Goal: Task Accomplishment & Management: Manage account settings

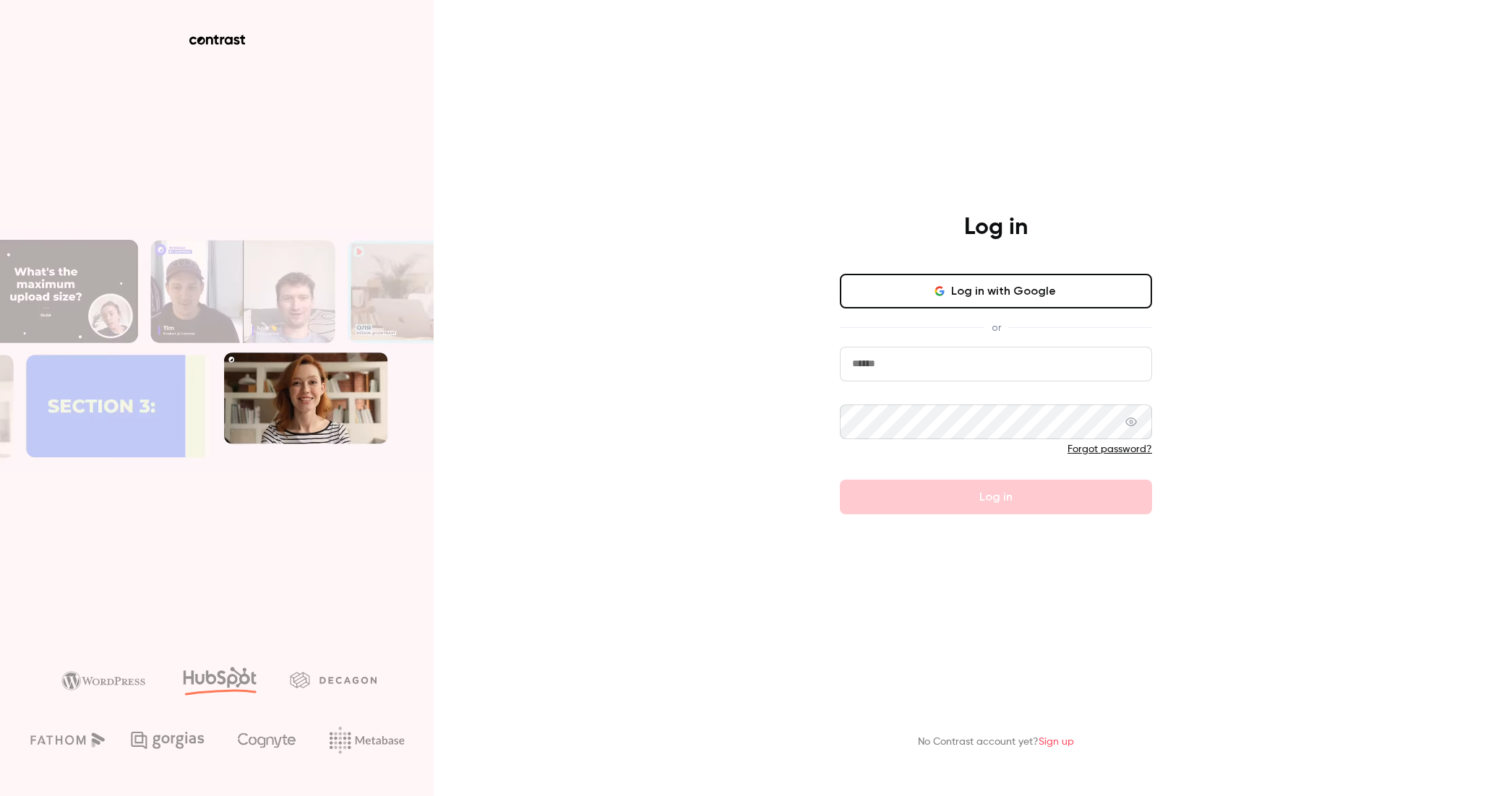
click at [935, 364] on input "email" at bounding box center [996, 364] width 313 height 35
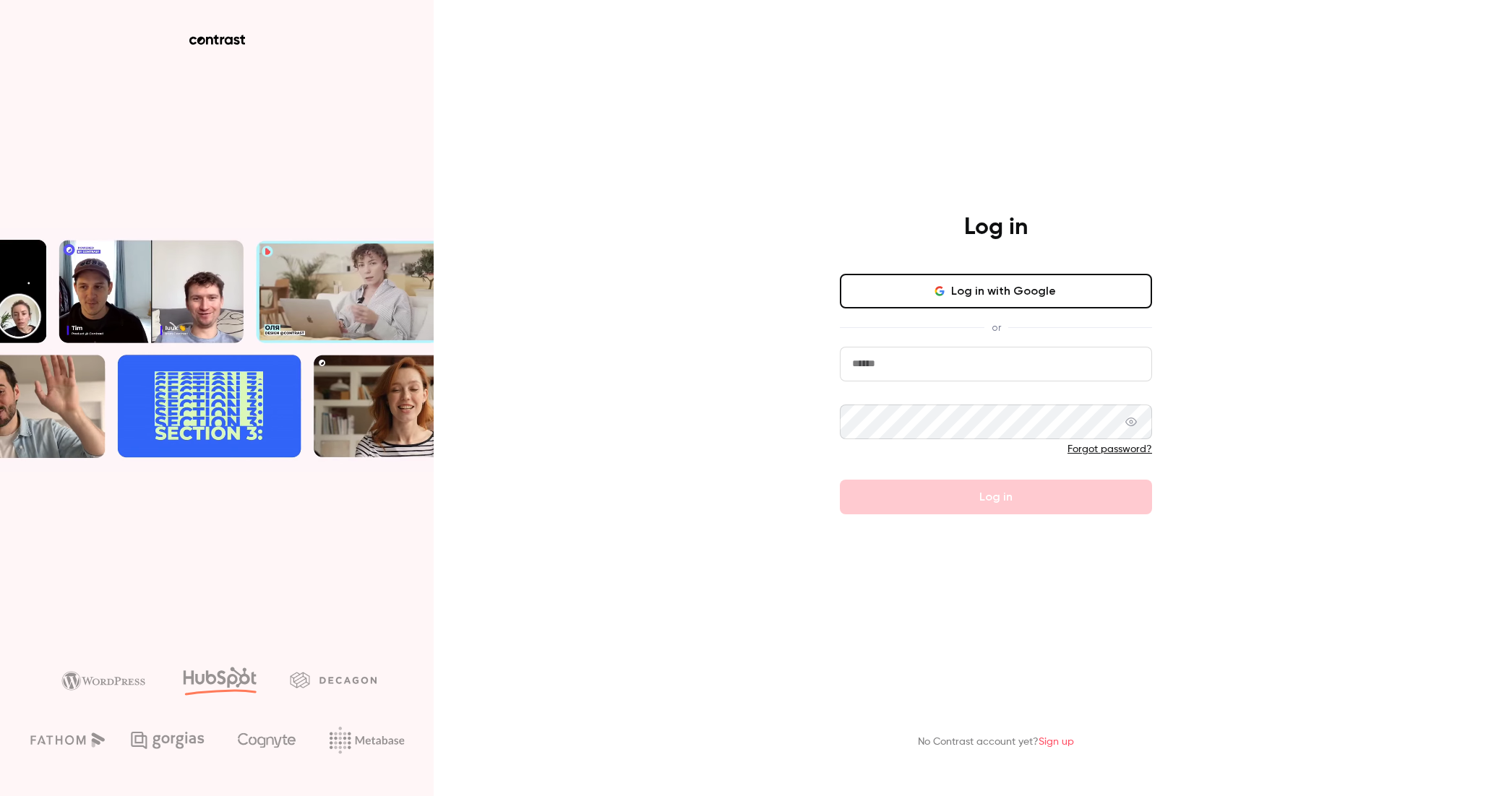
type input "**********"
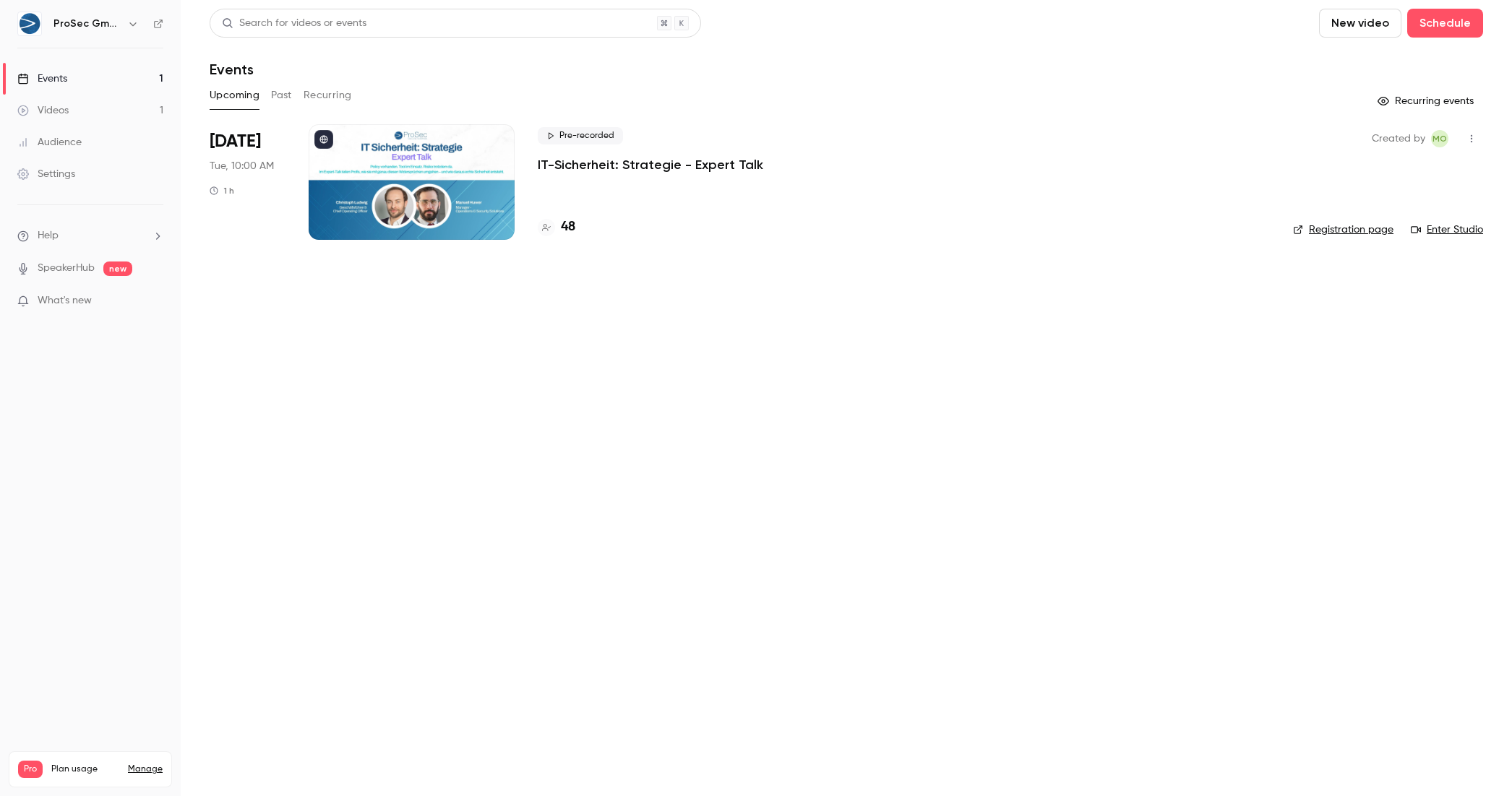
click at [378, 169] on div at bounding box center [411, 182] width 206 height 116
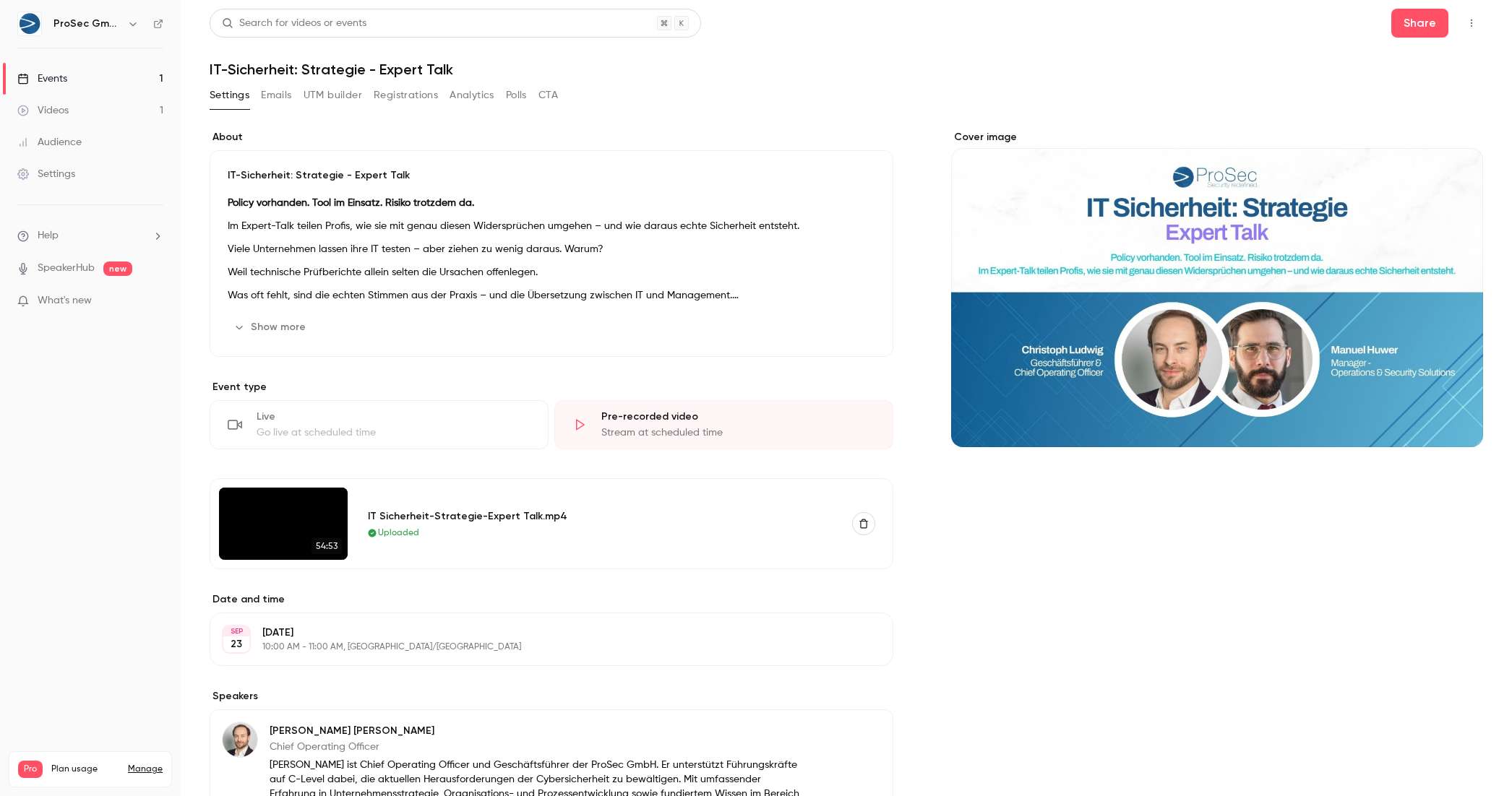
click at [109, 75] on link "Events 1" at bounding box center [90, 79] width 180 height 32
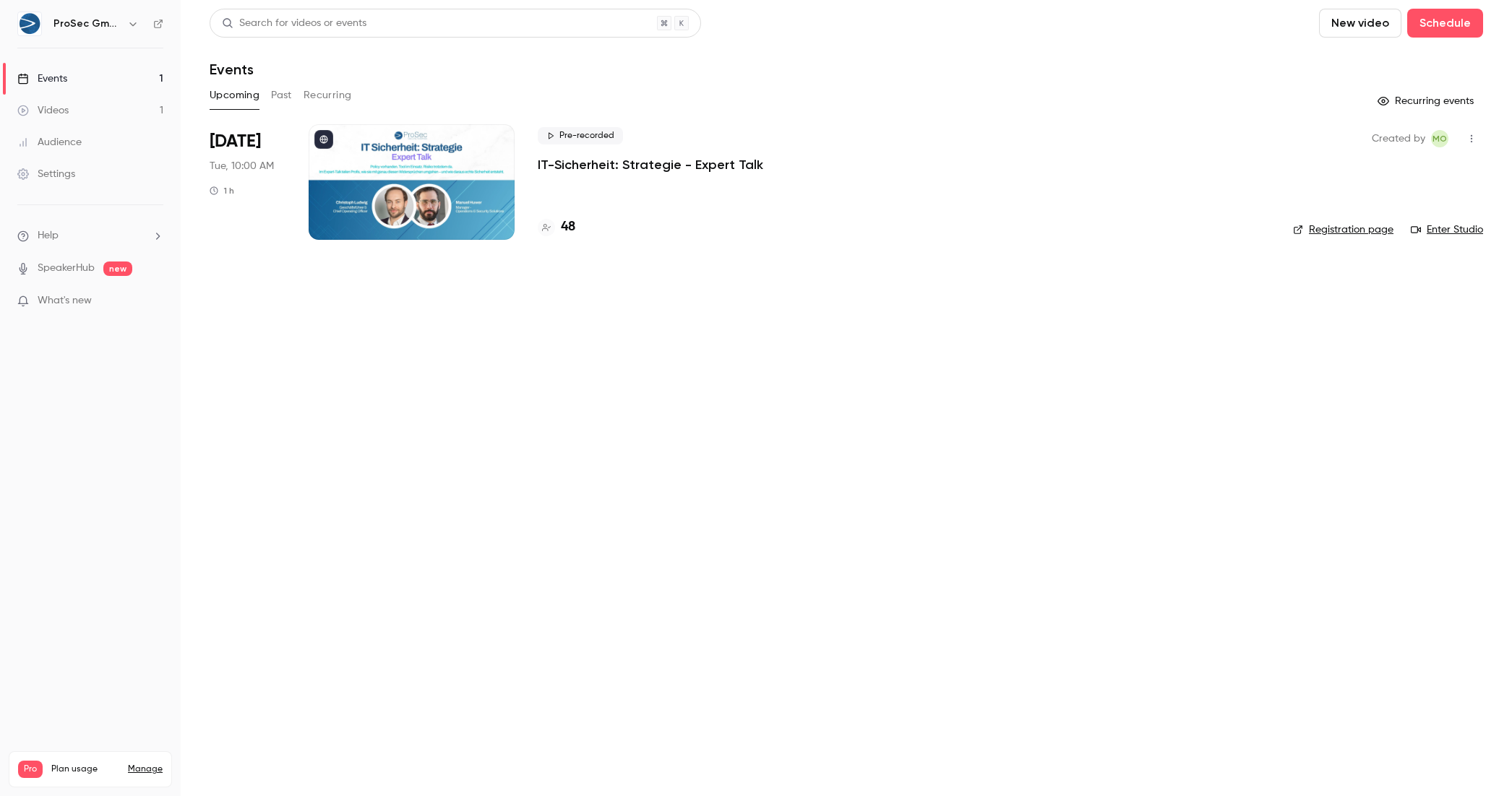
click at [457, 169] on div at bounding box center [411, 182] width 206 height 116
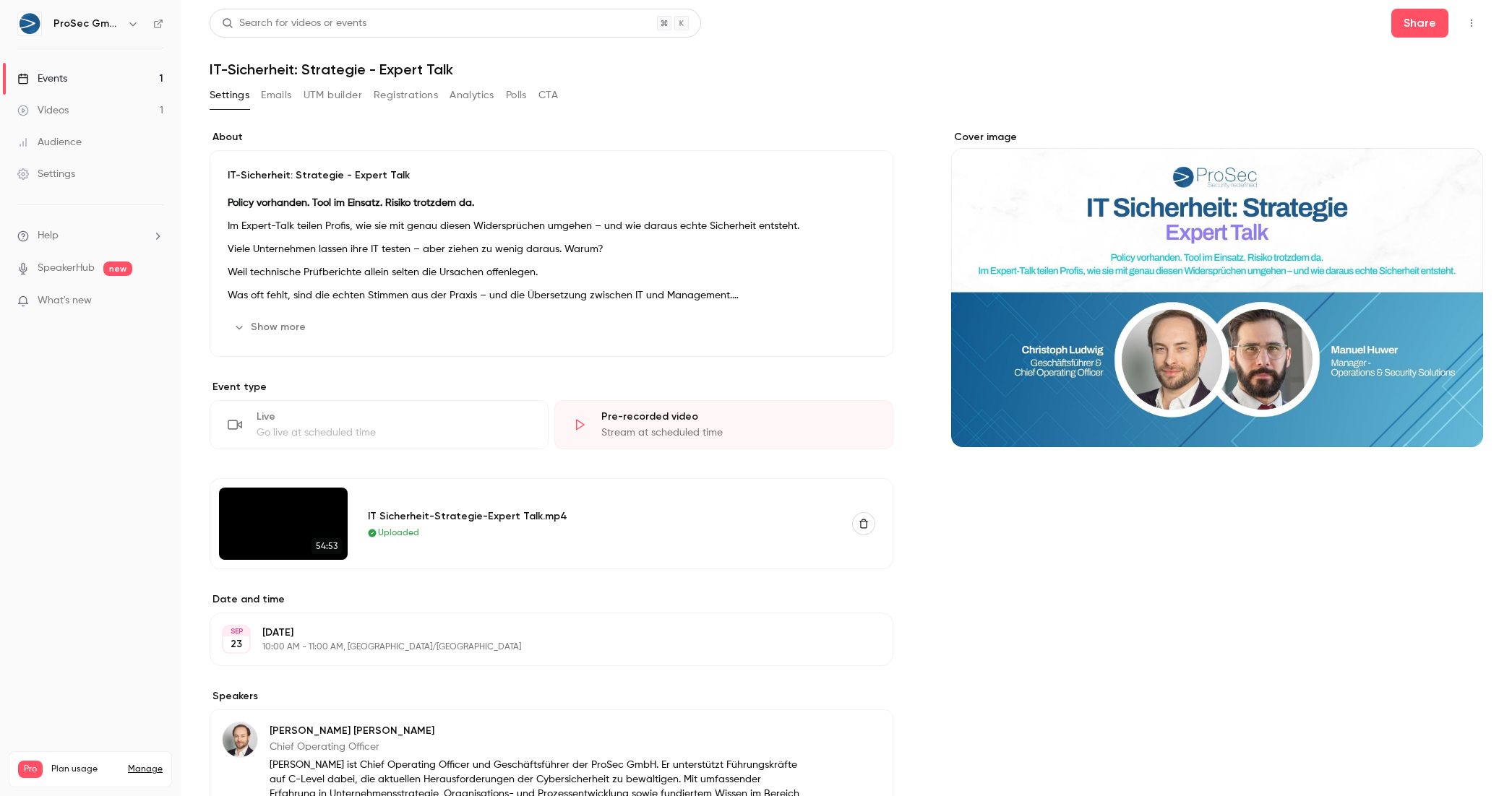
click at [127, 22] on icon "button" at bounding box center [132, 23] width 11 height 11
click at [127, 22] on div at bounding box center [756, 398] width 1512 height 796
click at [289, 86] on button "Emails" at bounding box center [275, 95] width 30 height 23
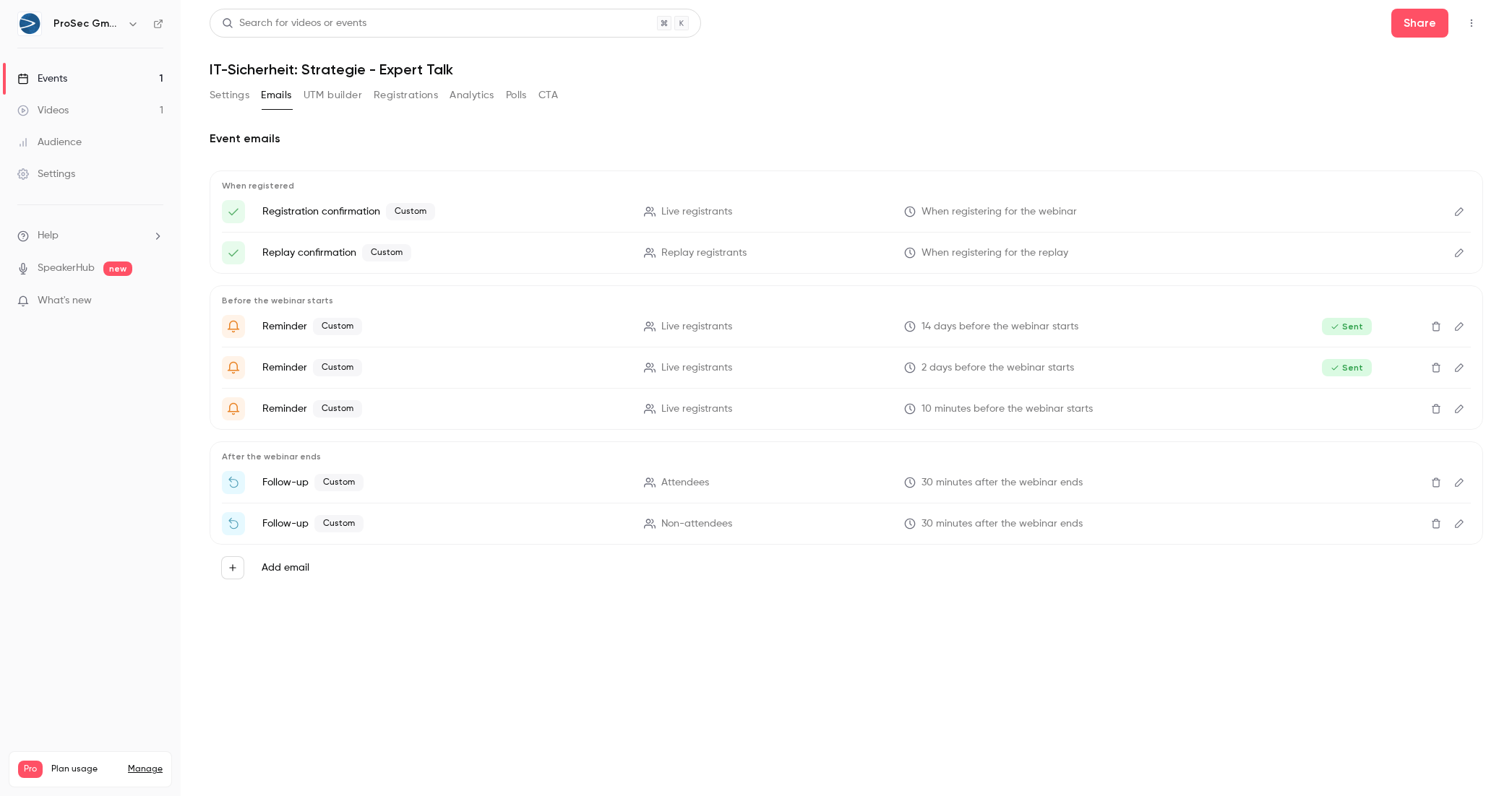
click at [322, 95] on button "UTM builder" at bounding box center [333, 95] width 59 height 23
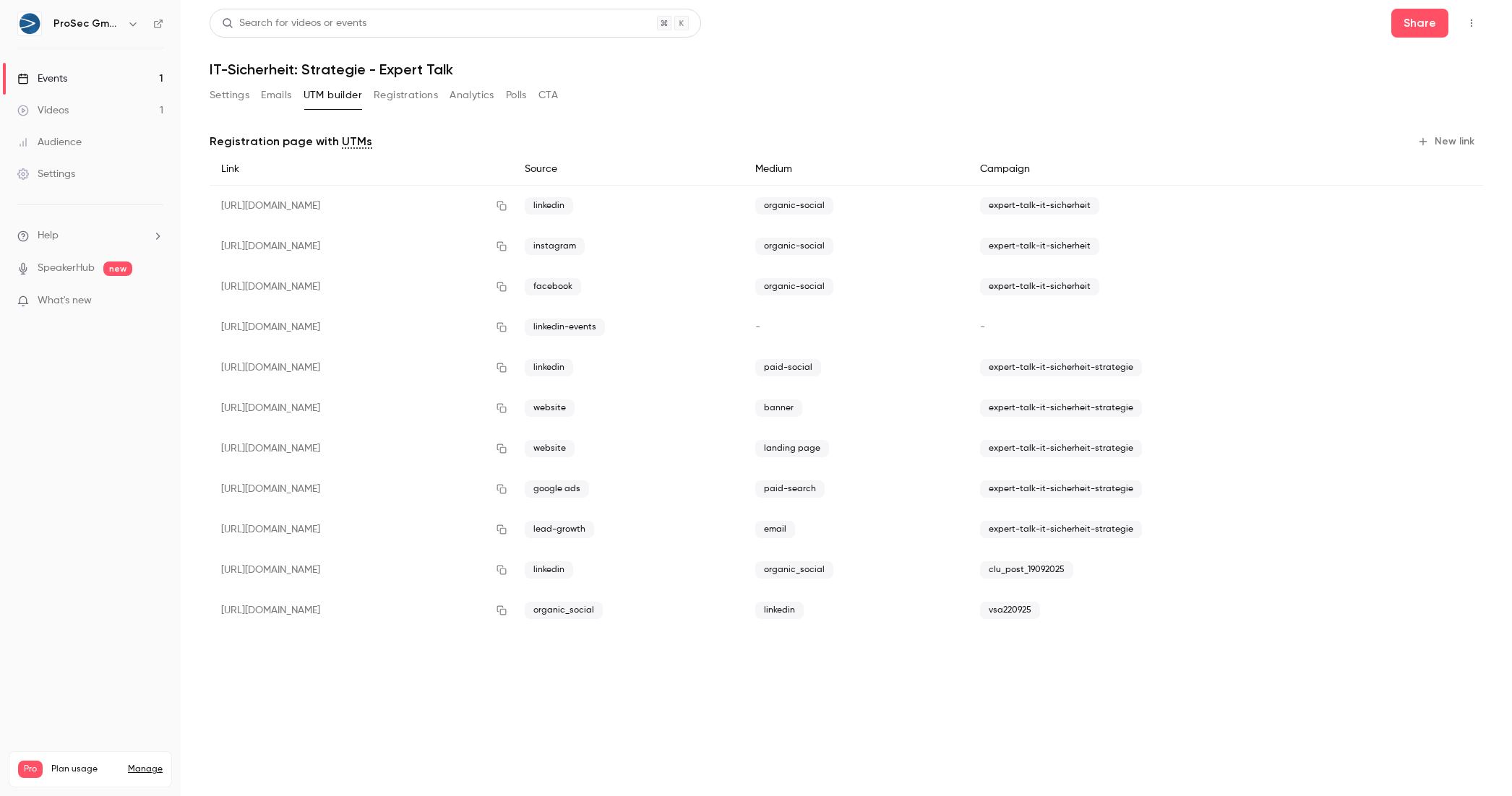
click at [552, 95] on button "CTA" at bounding box center [548, 95] width 20 height 23
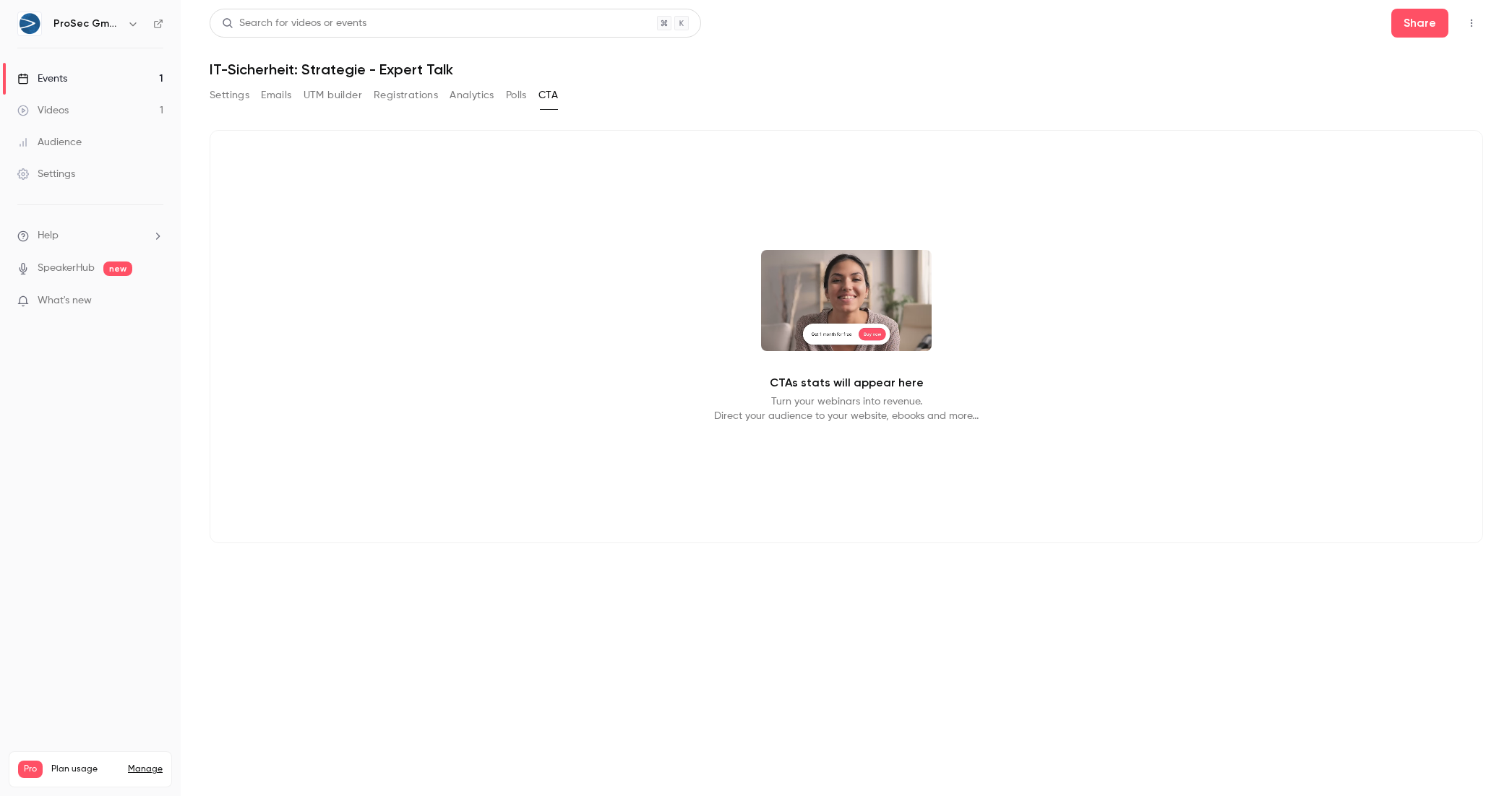
click at [514, 99] on button "Polls" at bounding box center [516, 95] width 21 height 23
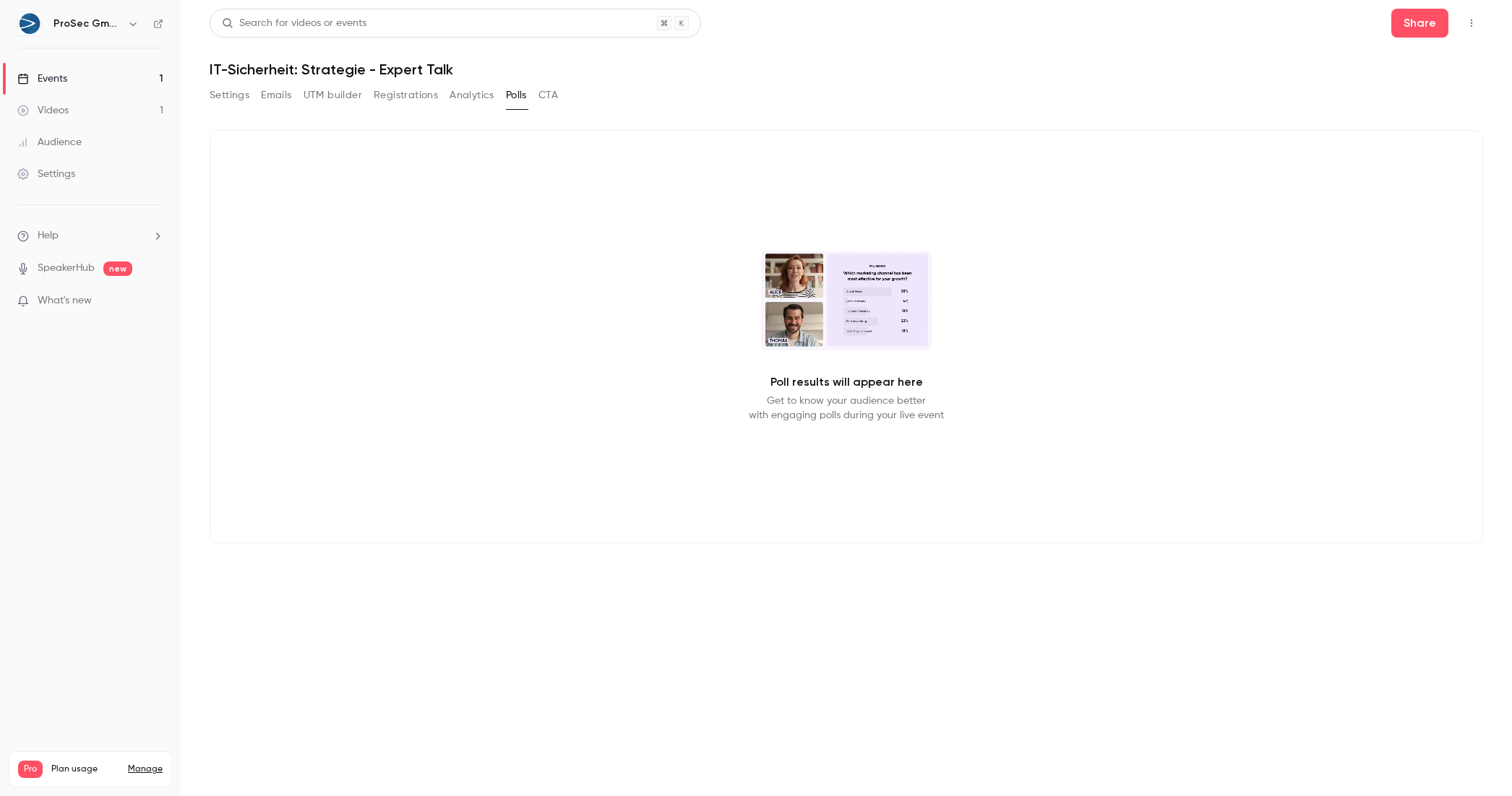
click at [481, 98] on button "Analytics" at bounding box center [472, 95] width 45 height 23
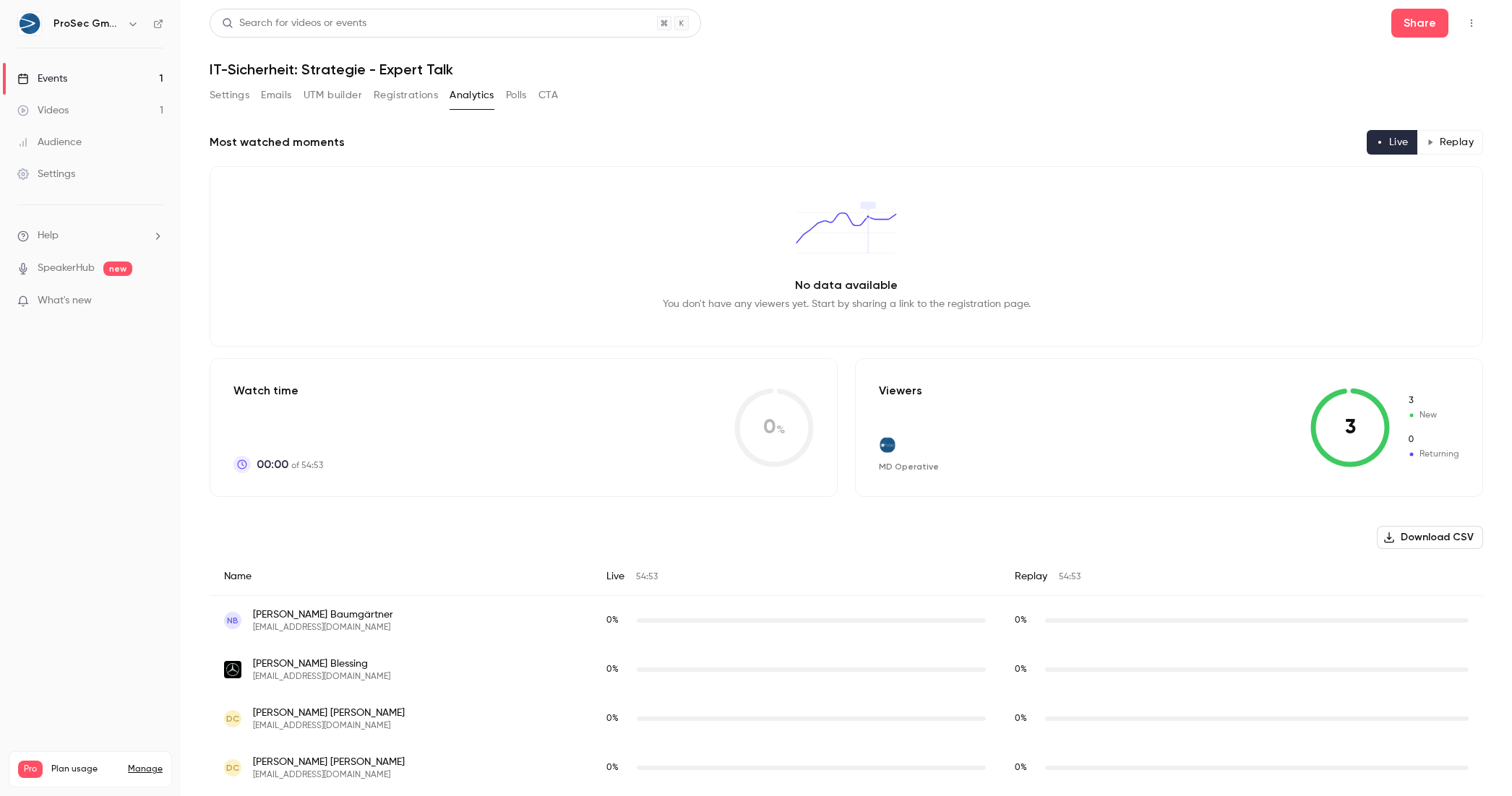
click at [231, 97] on button "Settings" at bounding box center [230, 95] width 40 height 23
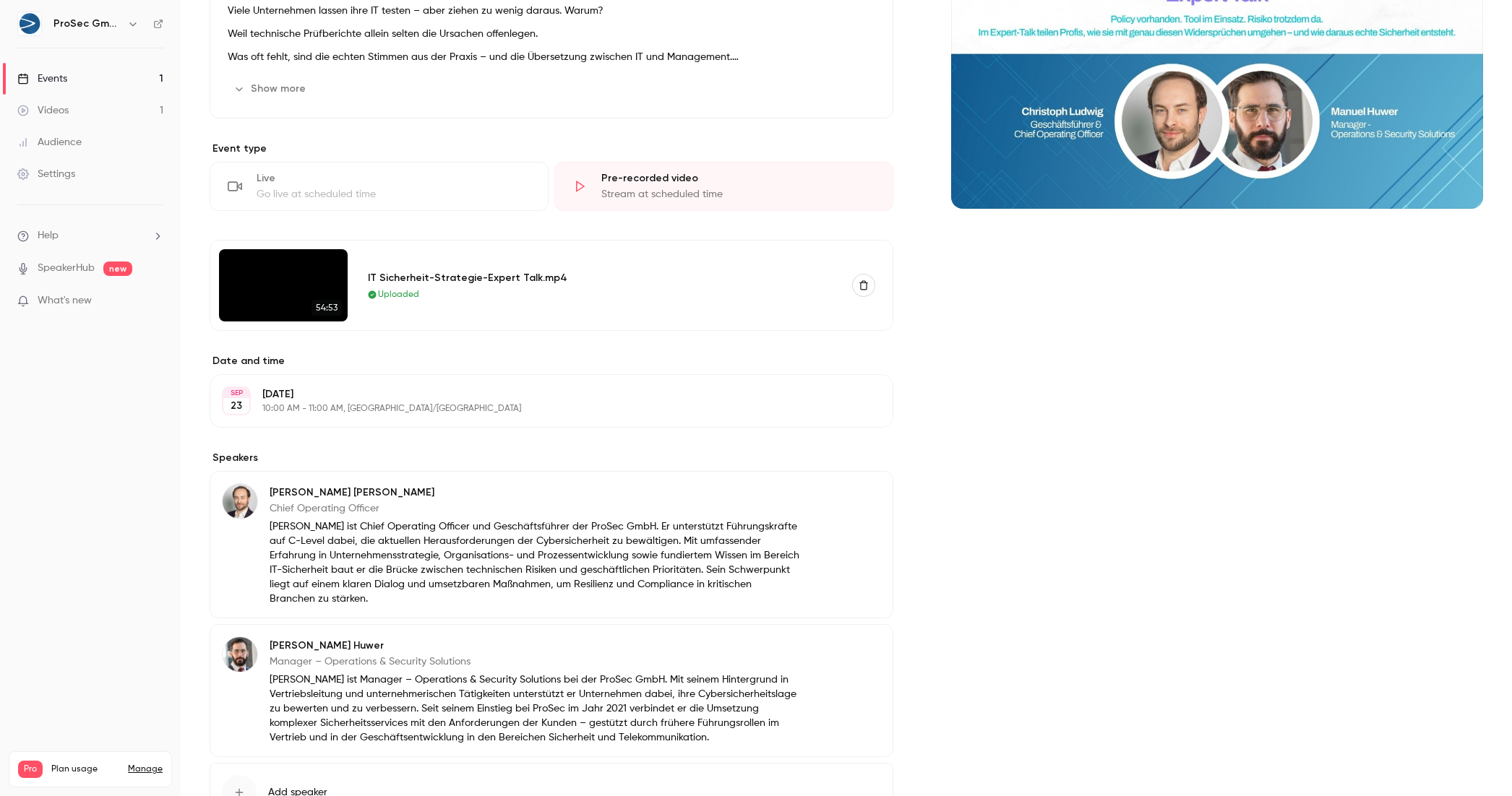
scroll to position [256, 0]
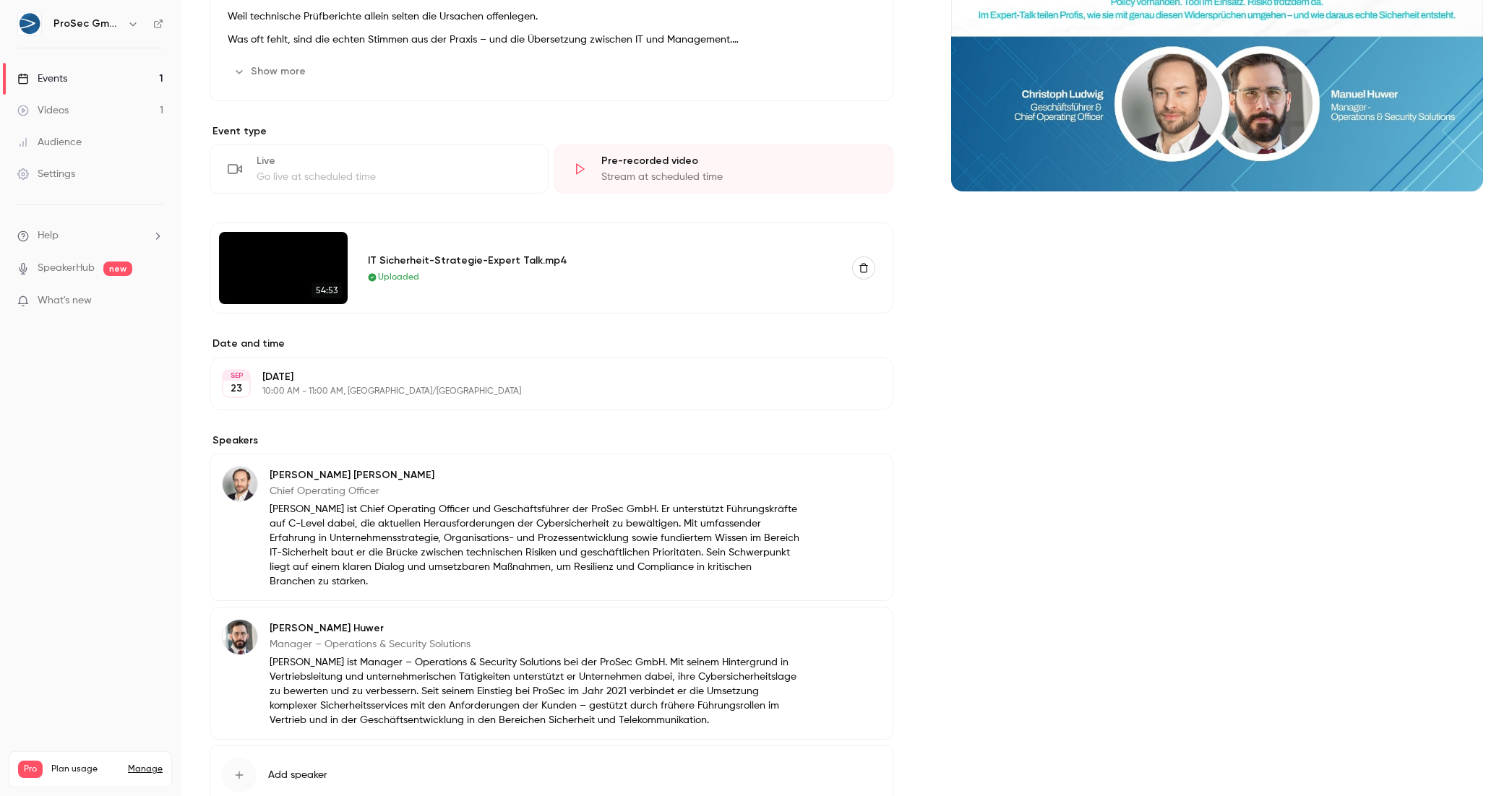
click at [320, 377] on p "[DATE]" at bounding box center [540, 377] width 554 height 15
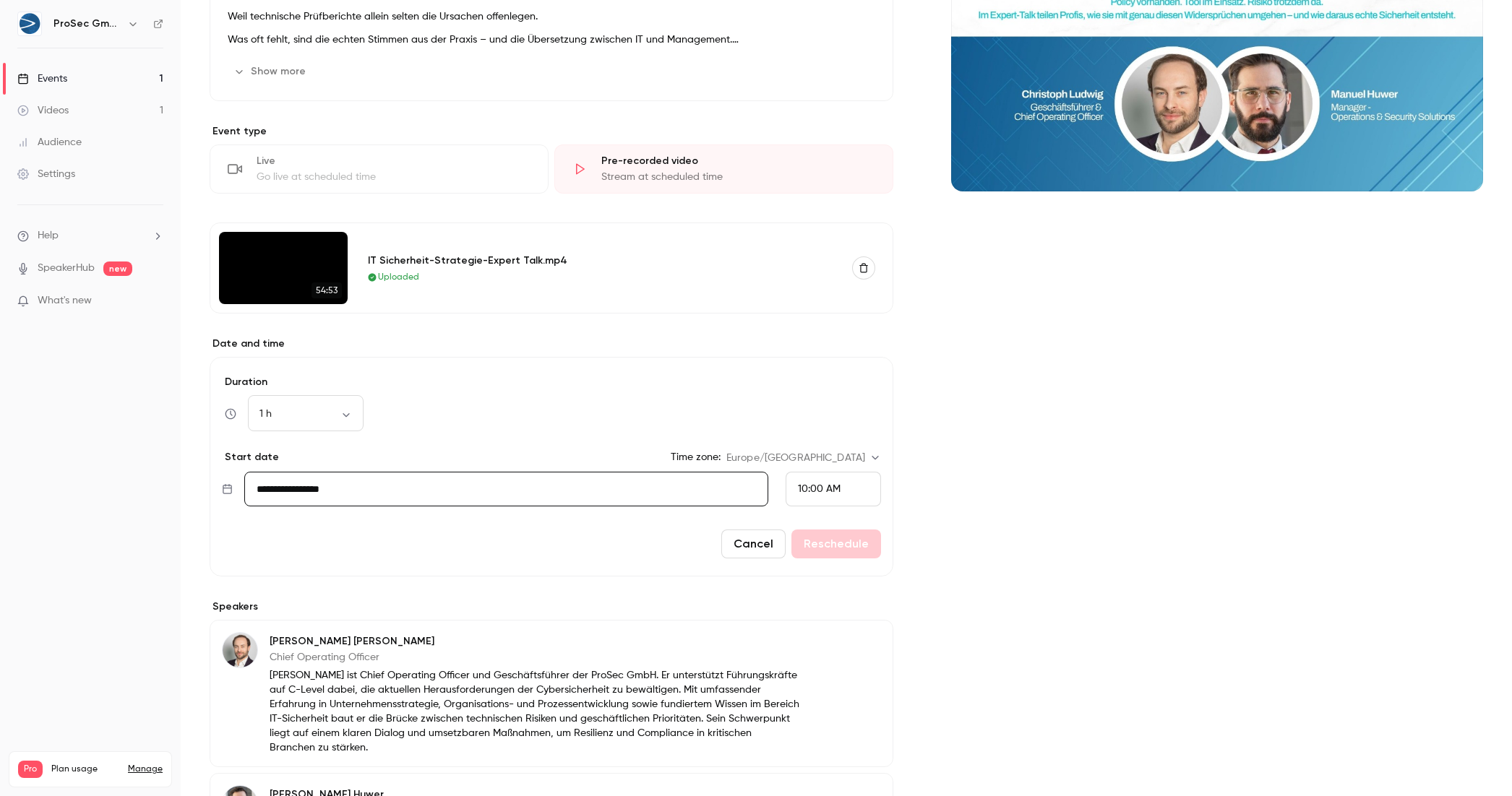
click at [978, 366] on div "Cover image" at bounding box center [1218, 445] width 532 height 1143
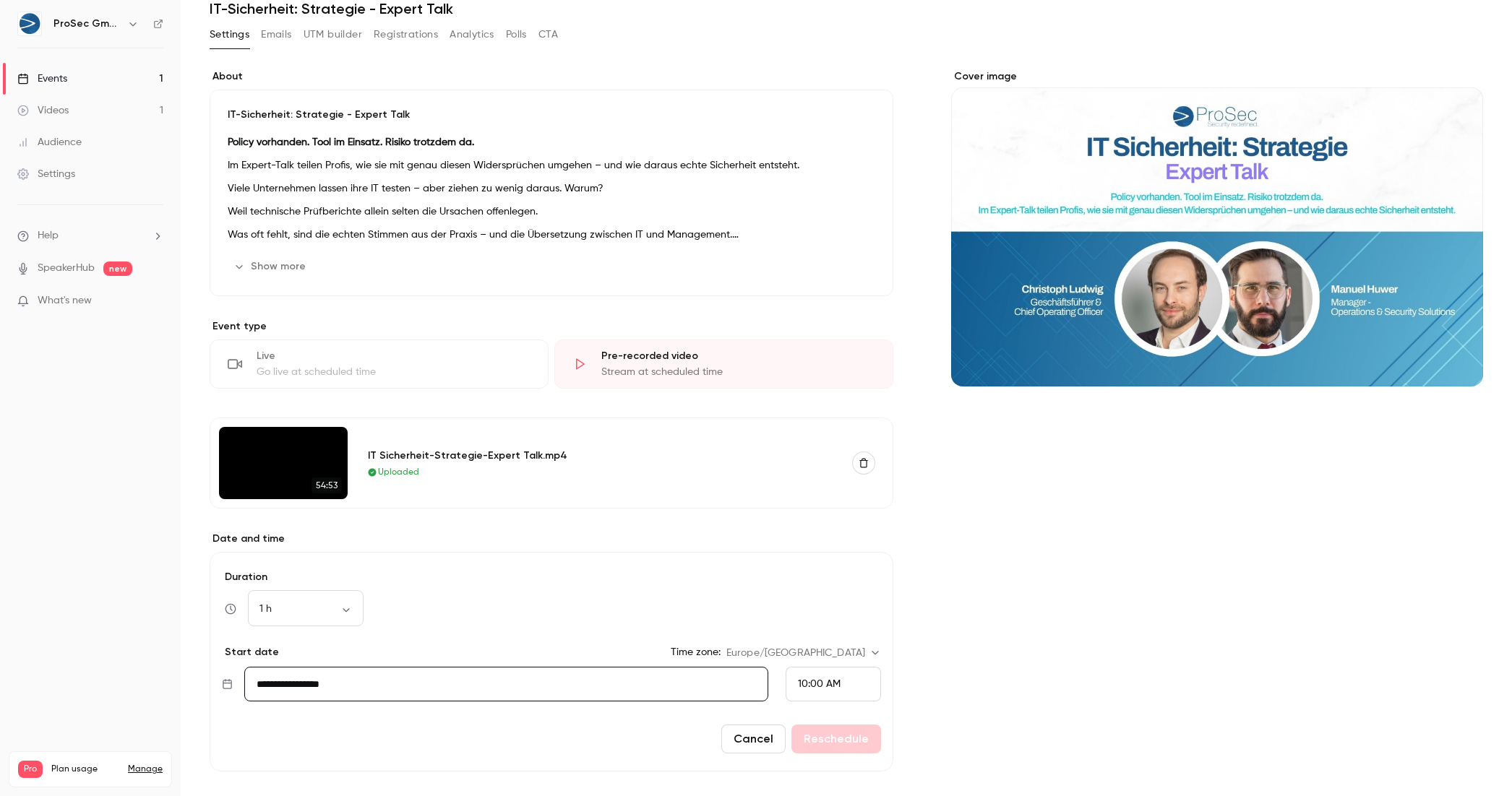
scroll to position [0, 0]
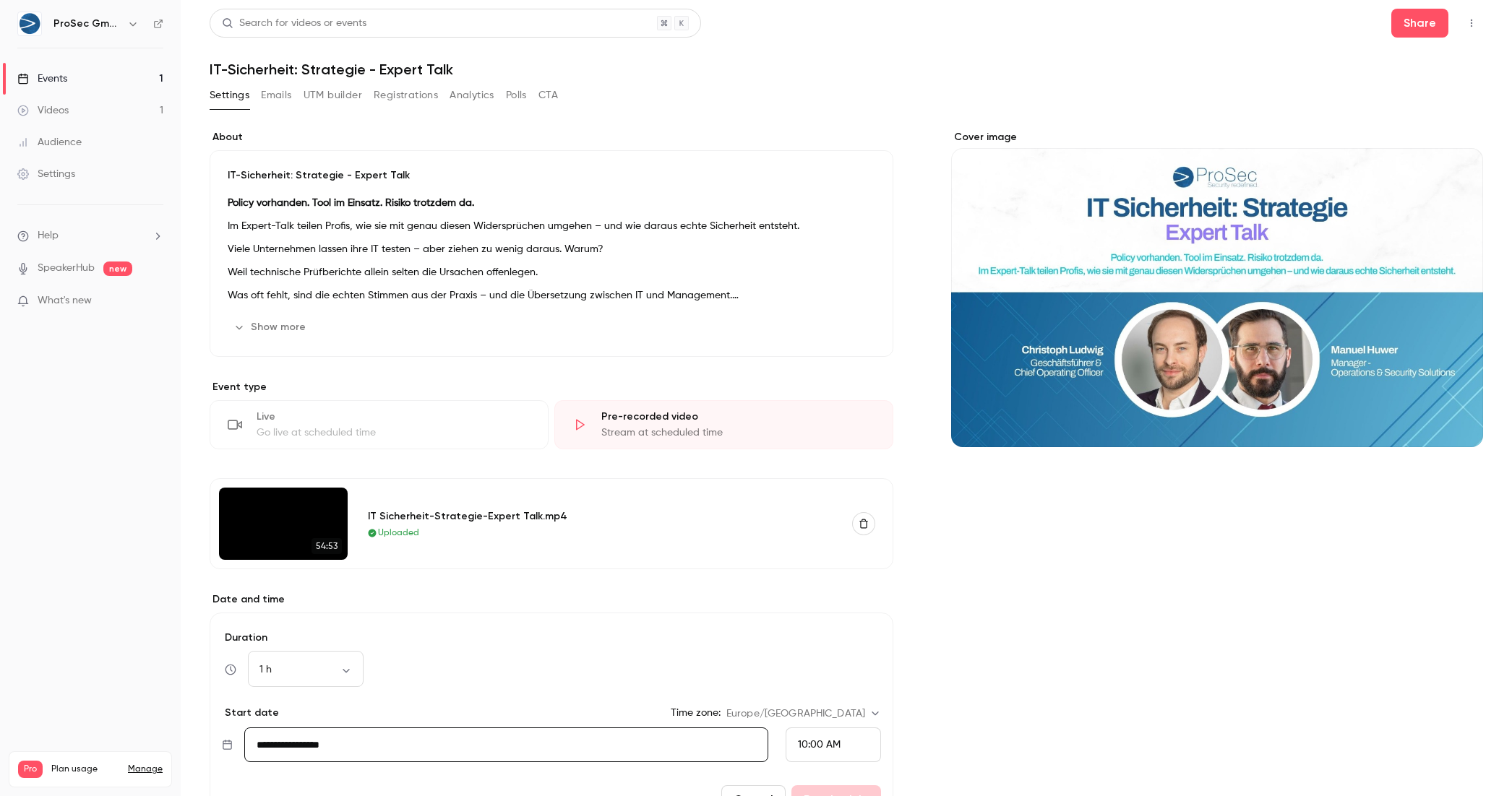
click at [660, 180] on p "IT-Sicherheit: Strategie - Expert Talk" at bounding box center [552, 175] width 648 height 15
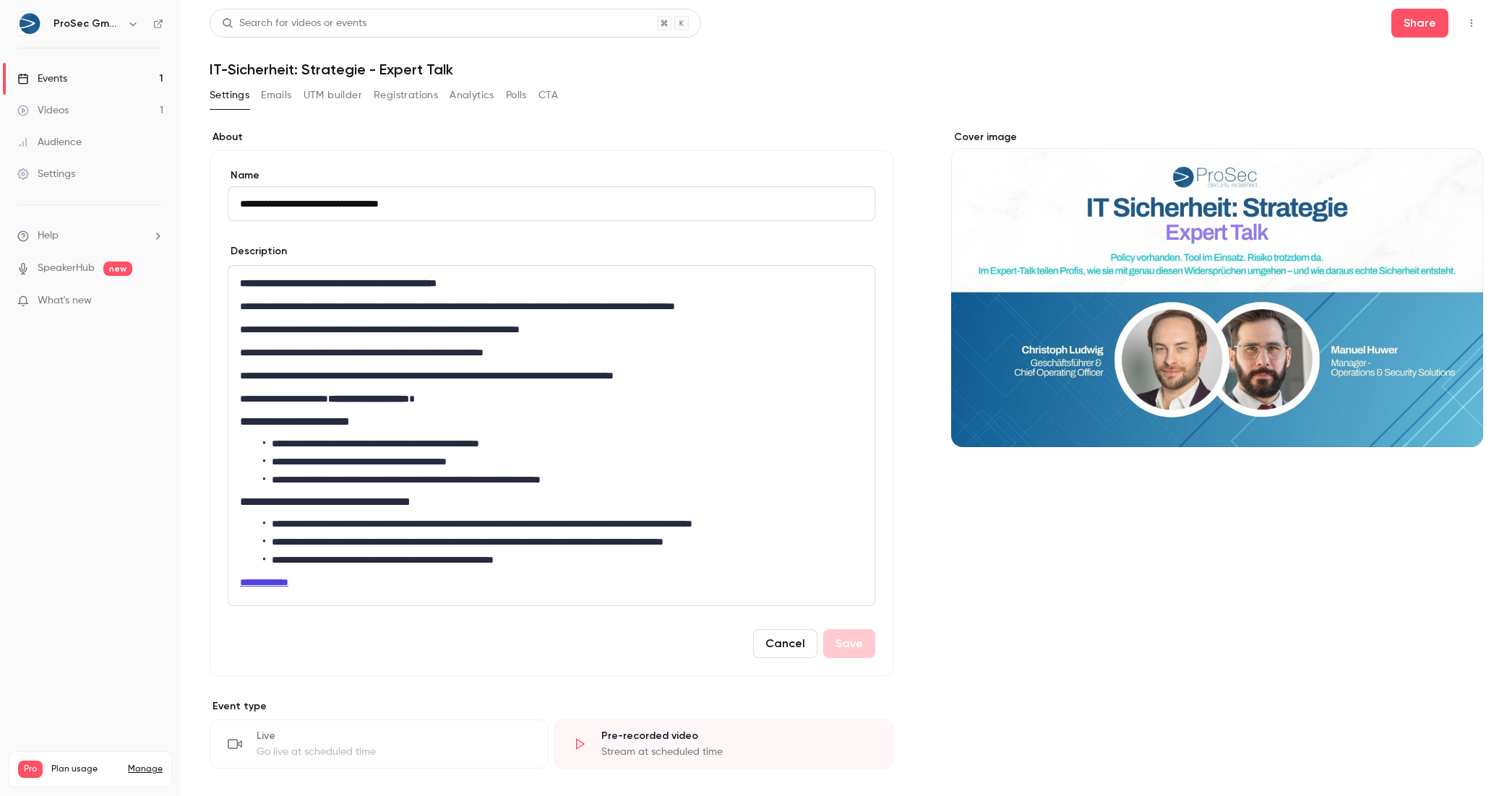
click at [642, 133] on label "About" at bounding box center [552, 137] width 684 height 15
click at [253, 67] on h1 "IT-Sicherheit: Strategie - Expert Talk" at bounding box center [846, 69] width 1274 height 17
click at [87, 24] on h6 "ProSec GmbH" at bounding box center [87, 23] width 68 height 15
click at [156, 23] on icon at bounding box center [158, 24] width 10 height 10
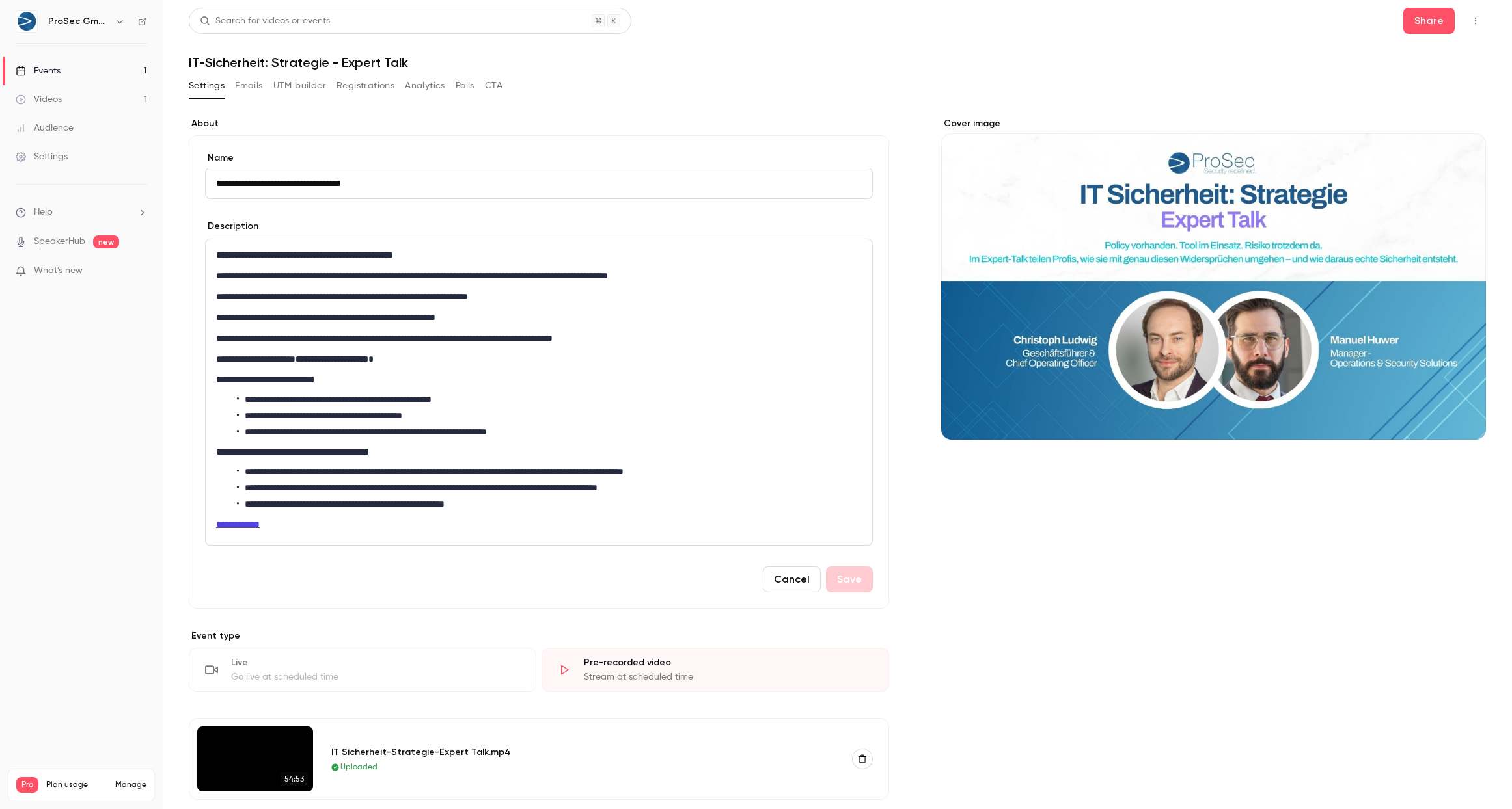
click at [62, 69] on link "Events 1" at bounding box center [81, 71] width 162 height 29
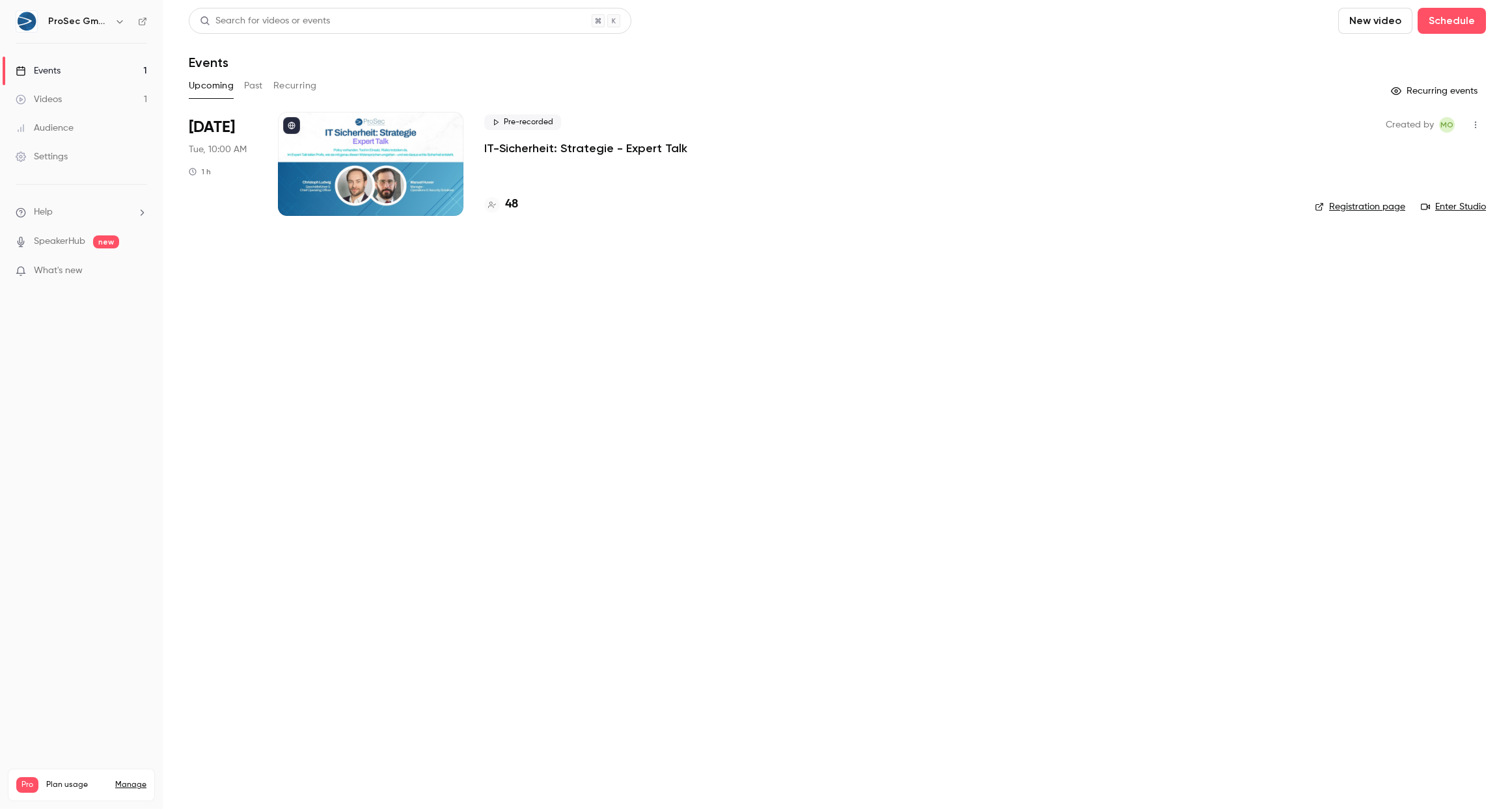
click at [404, 150] on div at bounding box center [370, 164] width 186 height 104
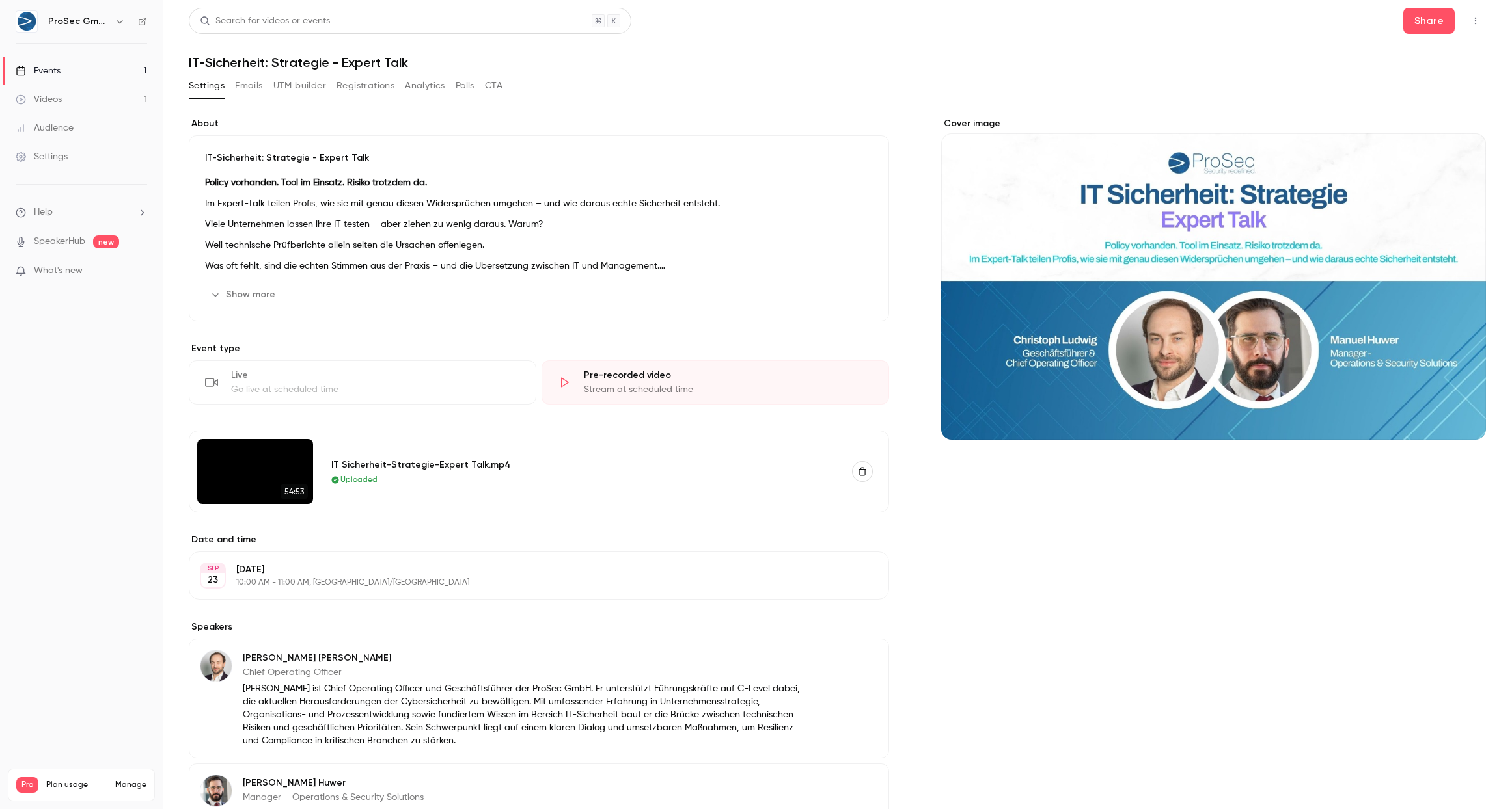
click at [1360, 18] on icon "button" at bounding box center [1475, 21] width 10 height 9
click at [1360, 82] on div "Enter Studio" at bounding box center [1424, 88] width 103 height 13
